Goal: Entertainment & Leisure: Consume media (video, audio)

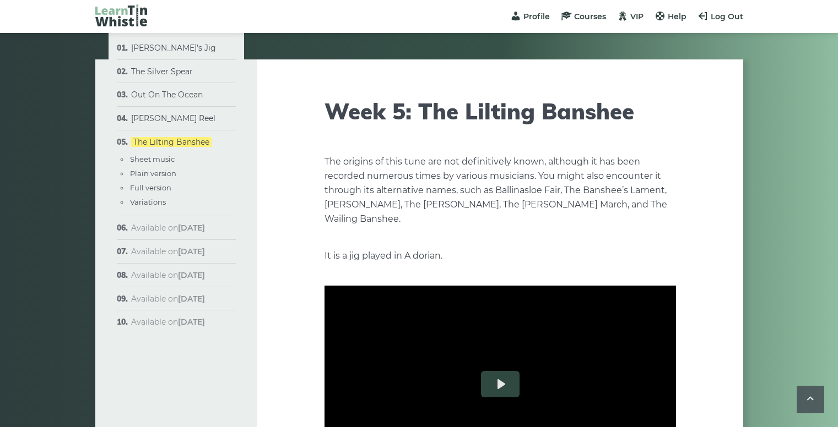
scroll to position [1761, 0]
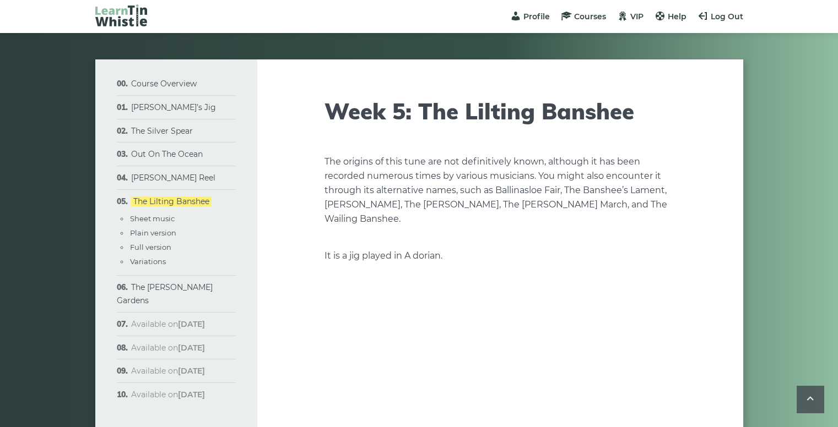
scroll to position [1761, 0]
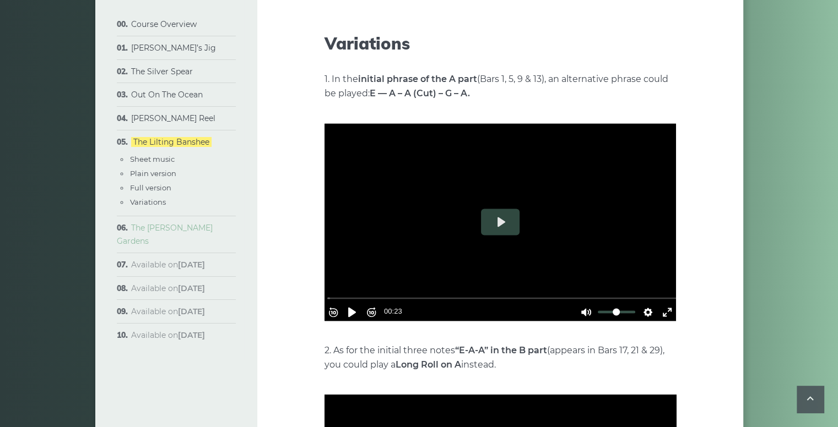
click at [158, 226] on link "The Sally Gardens" at bounding box center [165, 234] width 96 height 23
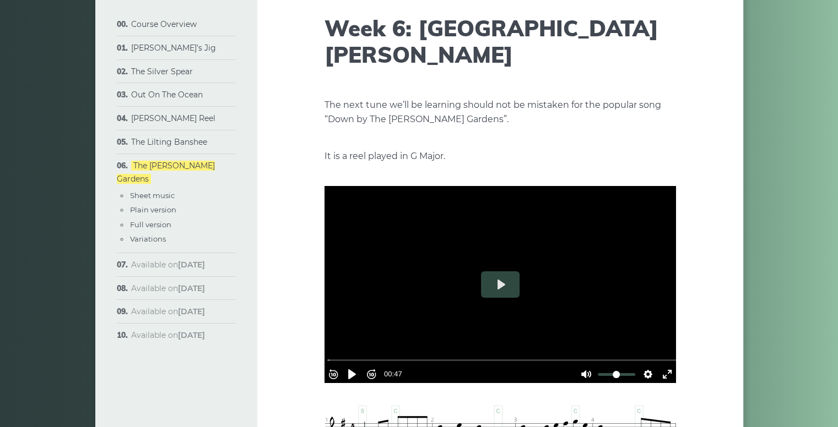
scroll to position [87, 0]
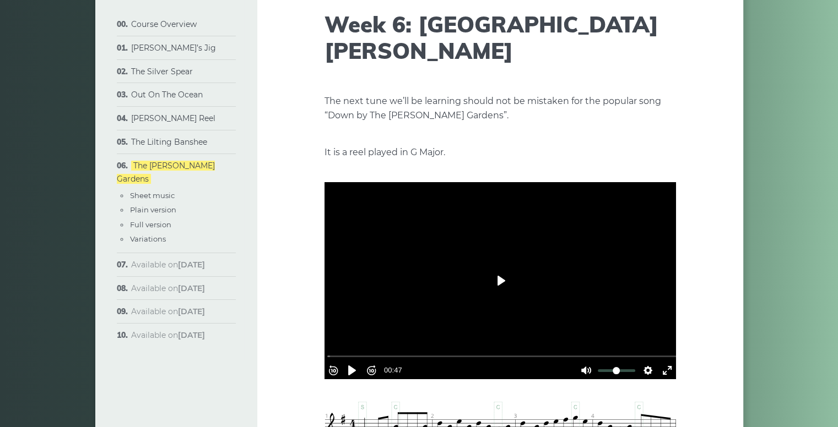
click at [500, 268] on button "Play" at bounding box center [500, 281] width 39 height 26
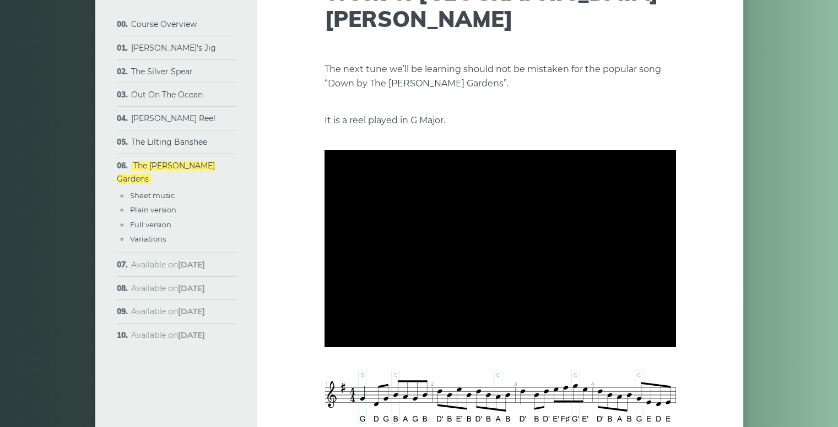
scroll to position [120, 0]
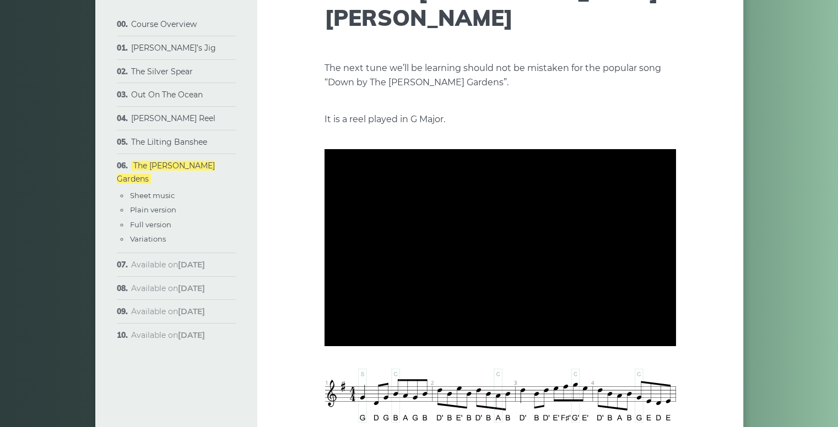
type input "***"
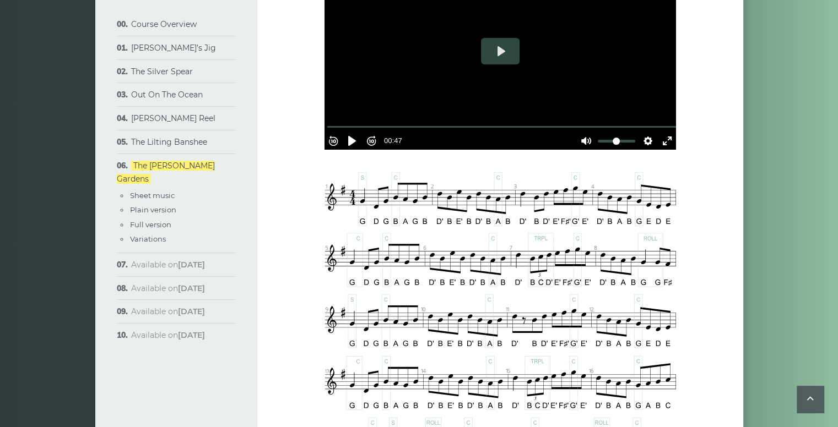
scroll to position [0, 0]
